Goal: Transaction & Acquisition: Purchase product/service

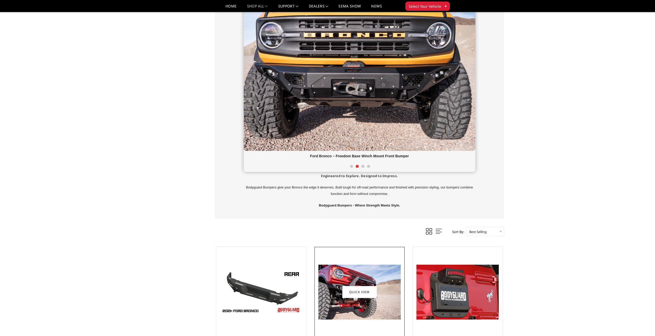
scroll to position [25, 0]
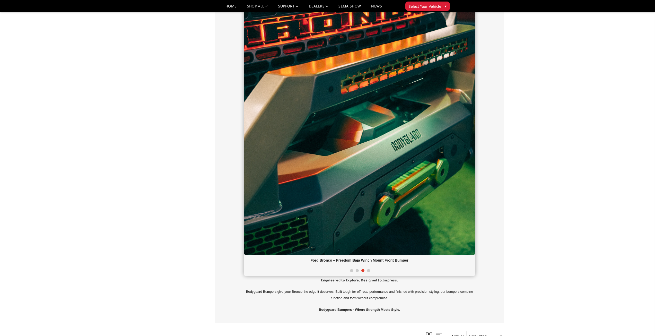
scroll to position [180, 0]
click at [357, 271] on span at bounding box center [357, 270] width 3 height 3
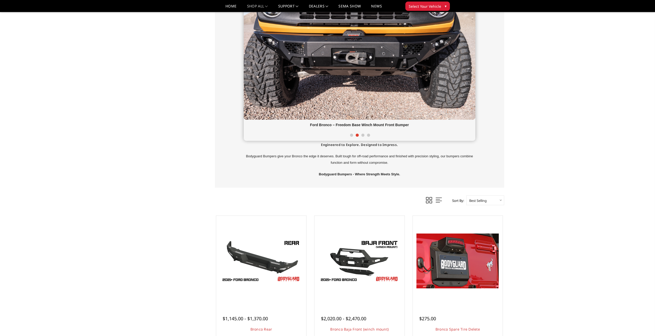
scroll to position [45, 0]
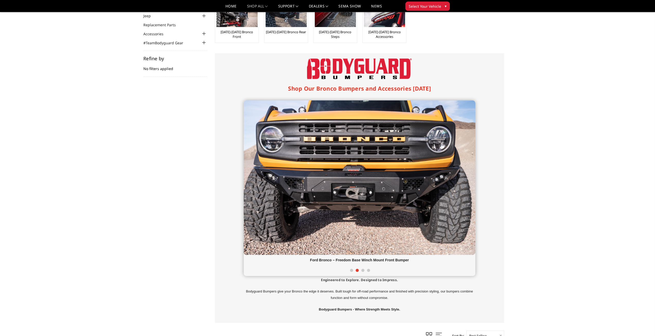
click at [348, 270] on div at bounding box center [360, 270] width 232 height 11
click at [352, 270] on span at bounding box center [351, 270] width 3 height 3
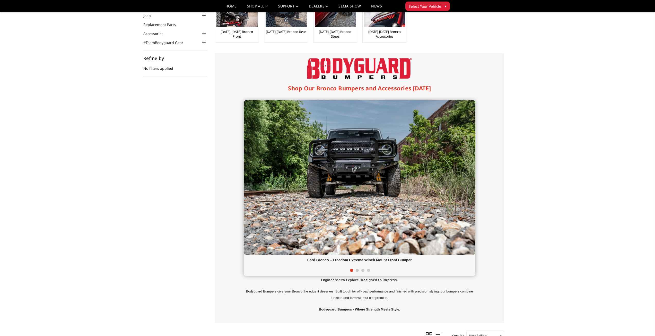
click at [362, 271] on span at bounding box center [362, 270] width 3 height 3
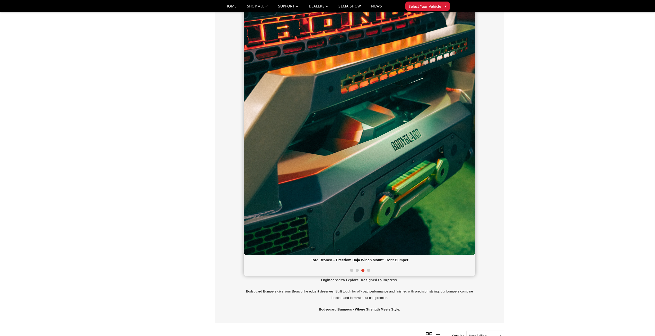
click at [368, 270] on span at bounding box center [368, 270] width 3 height 3
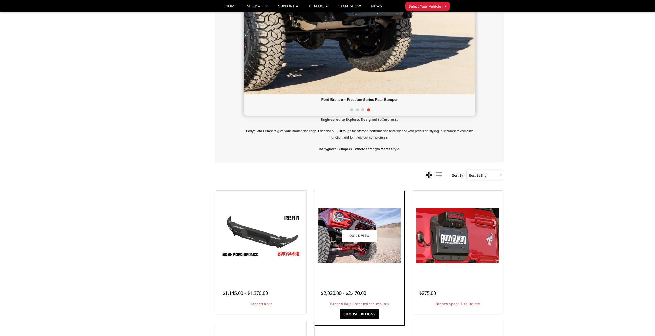
scroll to position [225, 0]
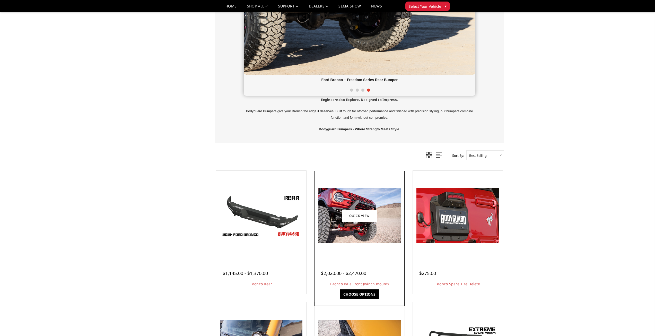
click at [364, 238] on img at bounding box center [359, 215] width 82 height 55
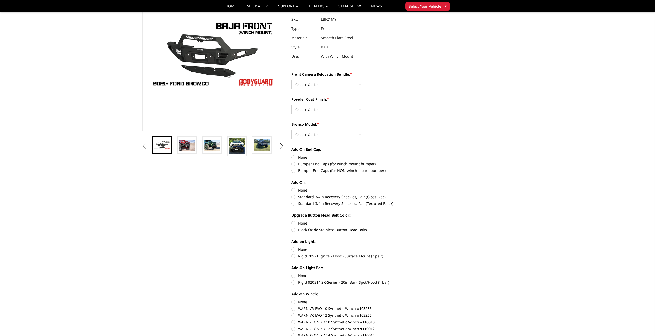
scroll to position [26, 0]
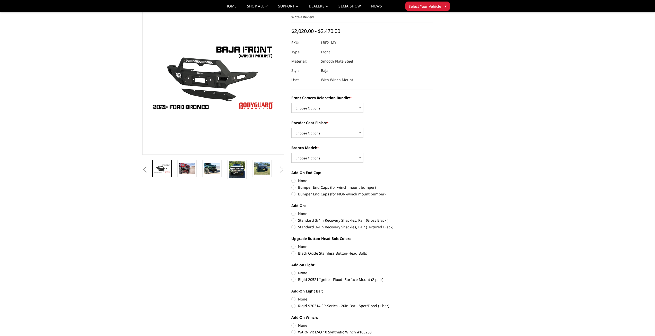
click at [282, 169] on button "Next" at bounding box center [282, 170] width 8 height 8
click at [149, 166] on button "Previous" at bounding box center [145, 170] width 8 height 8
click at [185, 169] on img at bounding box center [187, 168] width 16 height 11
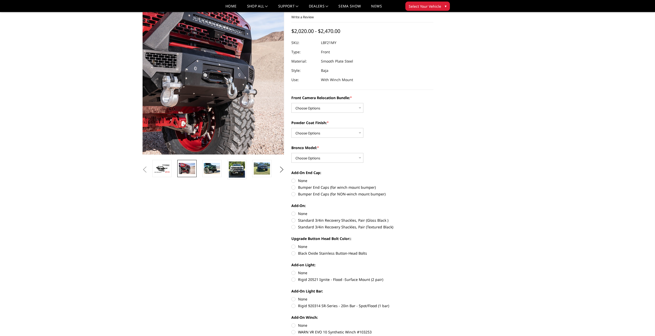
scroll to position [0, 0]
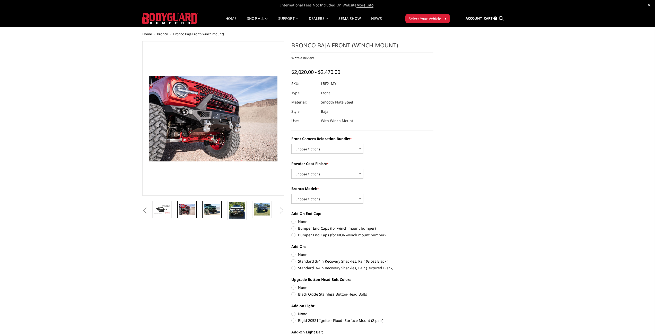
click at [214, 211] on img at bounding box center [212, 209] width 16 height 11
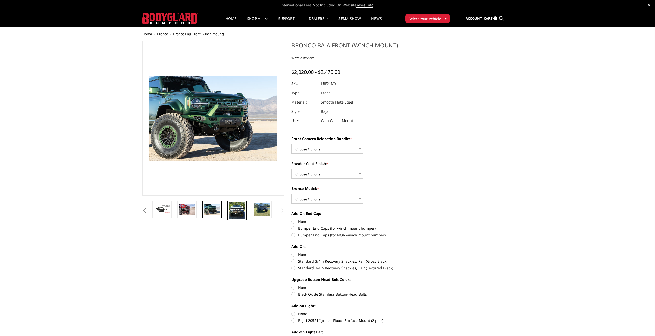
click at [227, 211] on link at bounding box center [236, 210] width 19 height 19
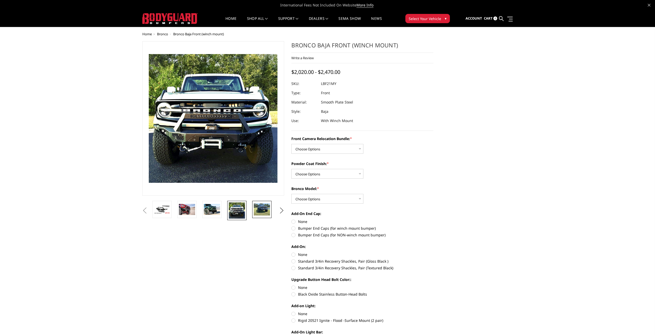
click at [268, 211] on img at bounding box center [262, 209] width 16 height 12
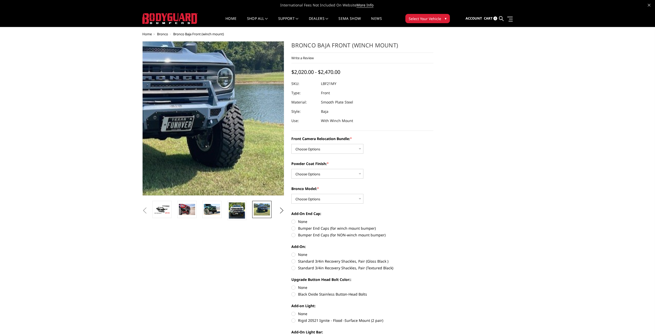
drag, startPoint x: 282, startPoint y: 113, endPoint x: 277, endPoint y: 108, distance: 6.4
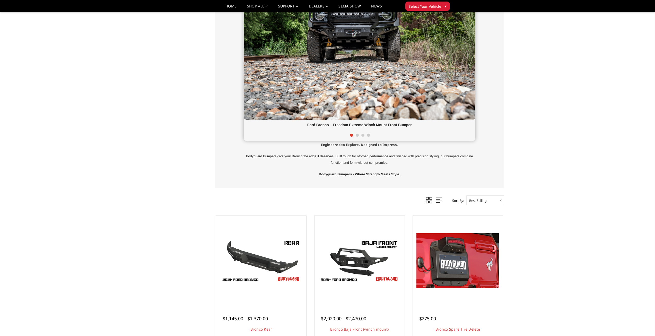
click at [358, 134] on span at bounding box center [357, 135] width 3 height 3
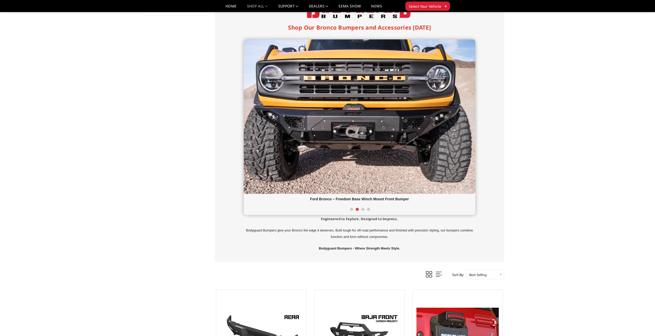
scroll to position [77, 0]
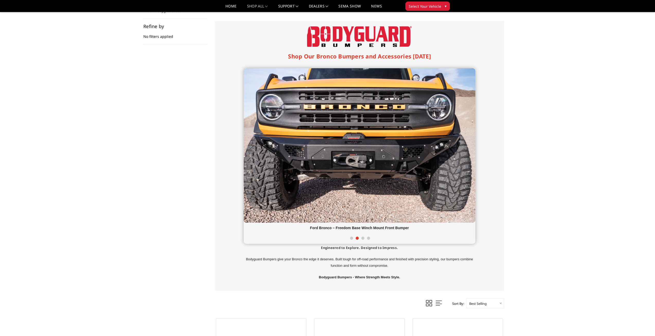
click at [364, 238] on span at bounding box center [362, 237] width 3 height 3
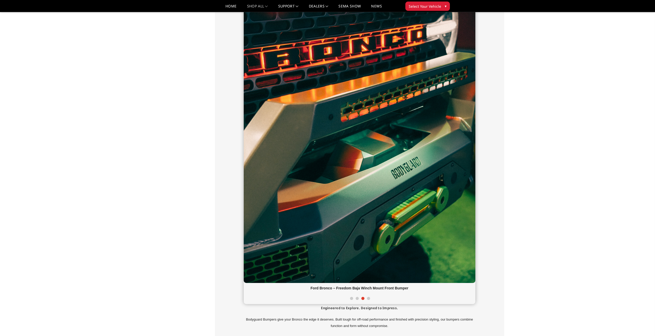
scroll to position [154, 0]
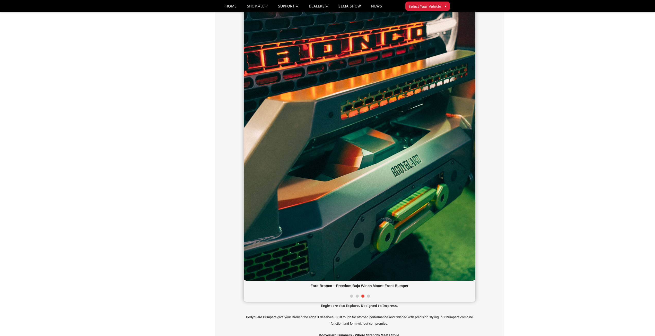
click at [368, 295] on span at bounding box center [368, 295] width 3 height 3
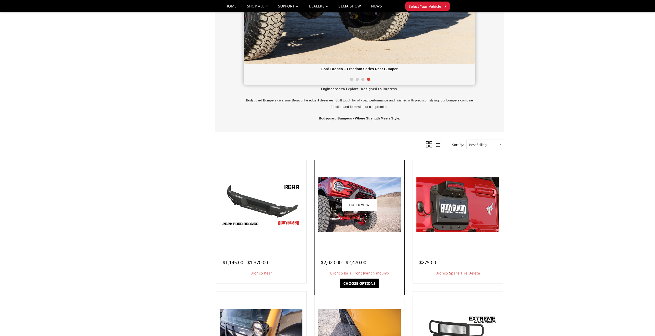
scroll to position [354, 0]
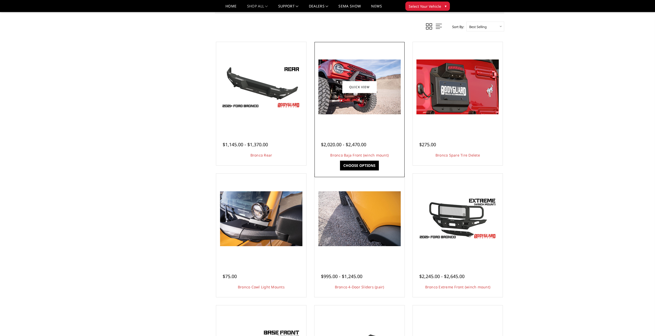
click at [345, 68] on img at bounding box center [359, 86] width 82 height 55
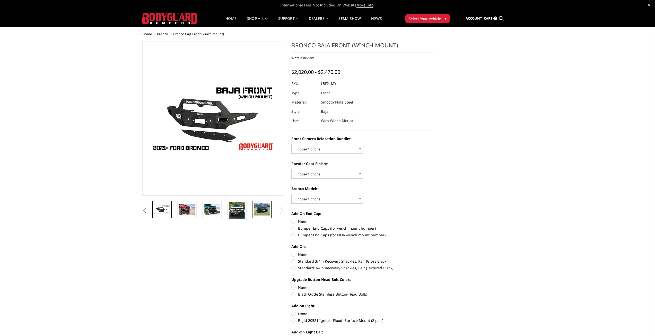
click at [264, 208] on img at bounding box center [262, 209] width 16 height 12
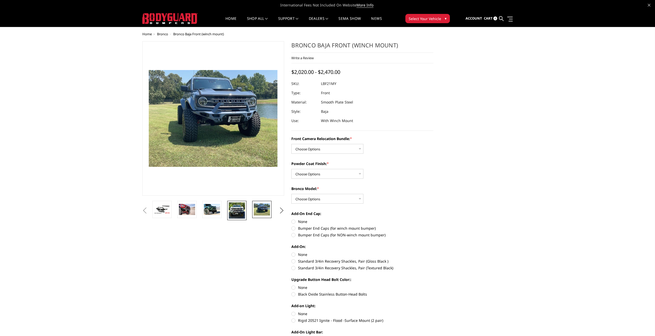
click at [242, 211] on img at bounding box center [237, 210] width 16 height 16
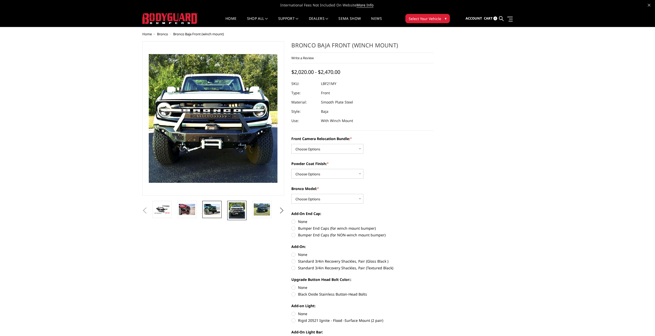
click at [221, 209] on link at bounding box center [211, 209] width 19 height 17
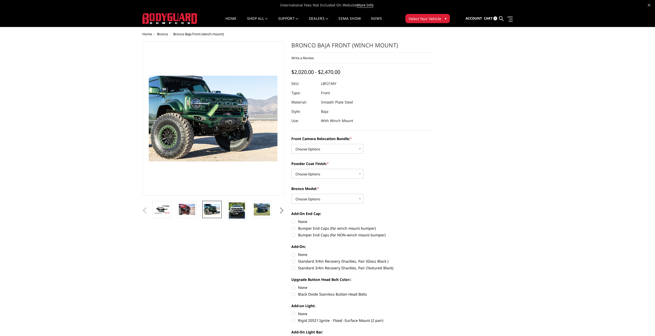
click at [209, 207] on img at bounding box center [212, 209] width 16 height 11
click at [191, 211] on img at bounding box center [187, 209] width 16 height 11
